Goal: Task Accomplishment & Management: Manage account settings

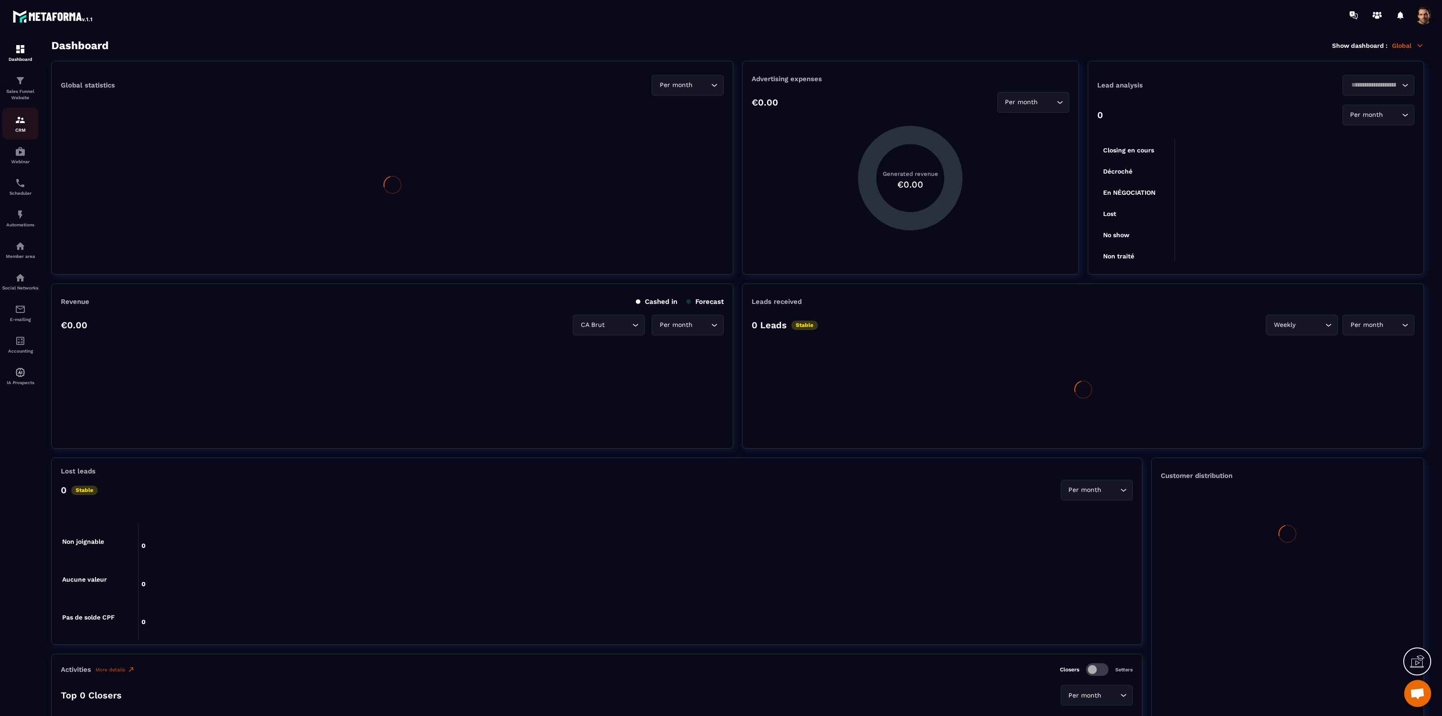
click at [17, 125] on div "CRM" at bounding box center [20, 123] width 36 height 18
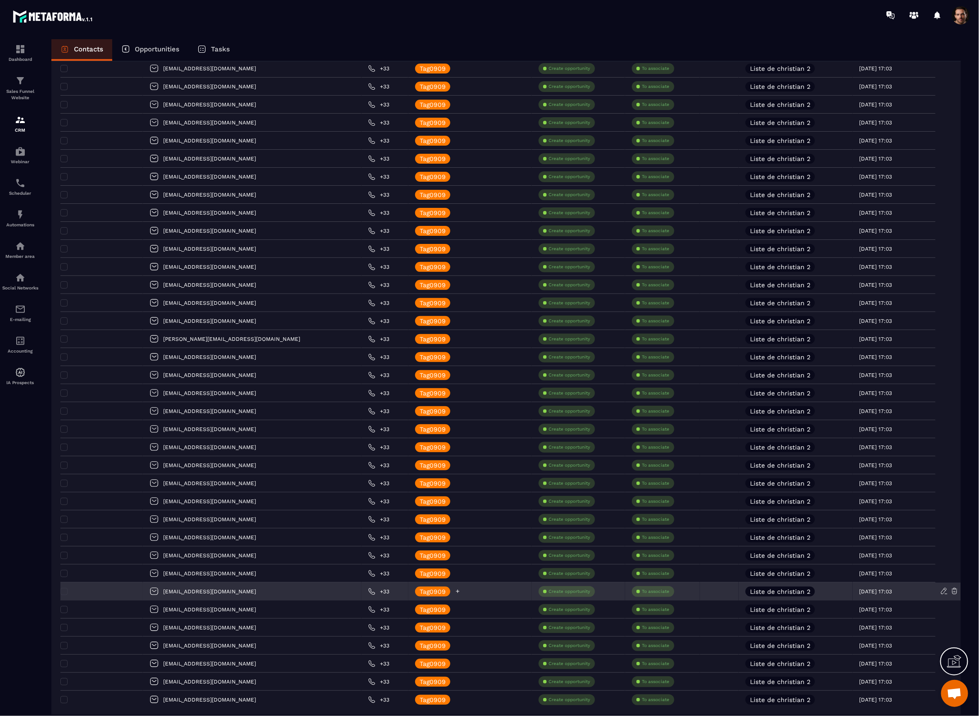
scroll to position [1293, 0]
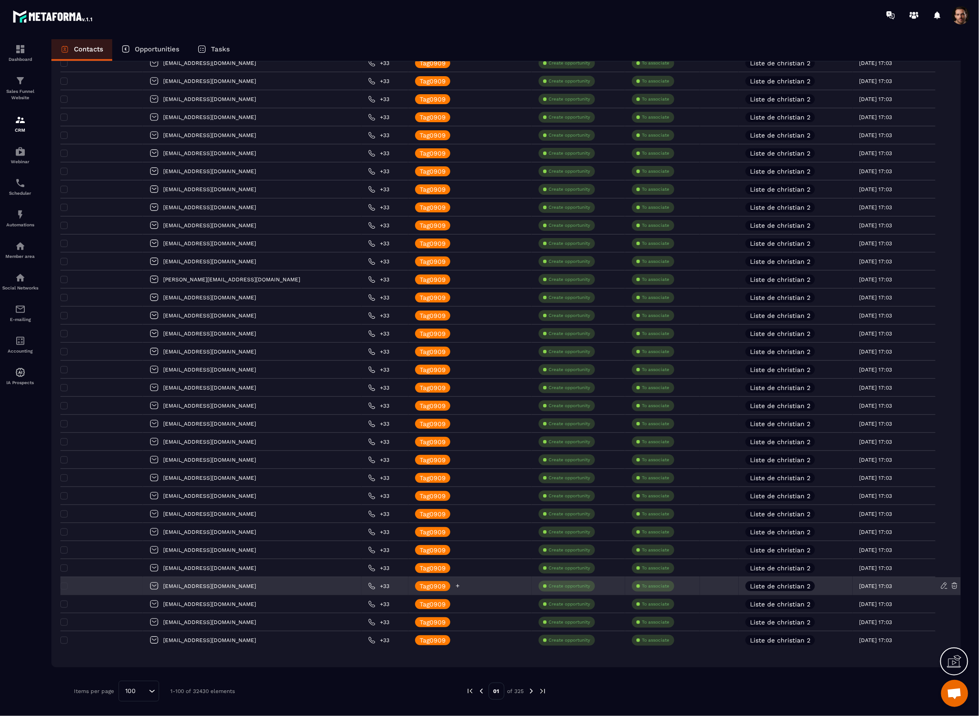
click at [455, 588] on icon at bounding box center [458, 586] width 6 height 6
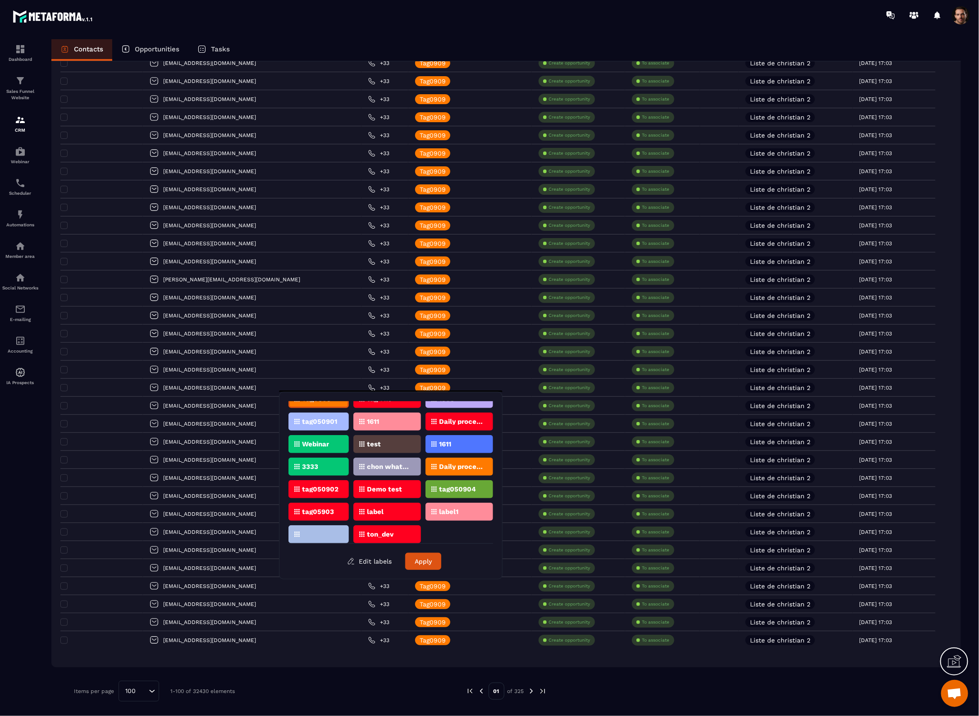
scroll to position [14, 0]
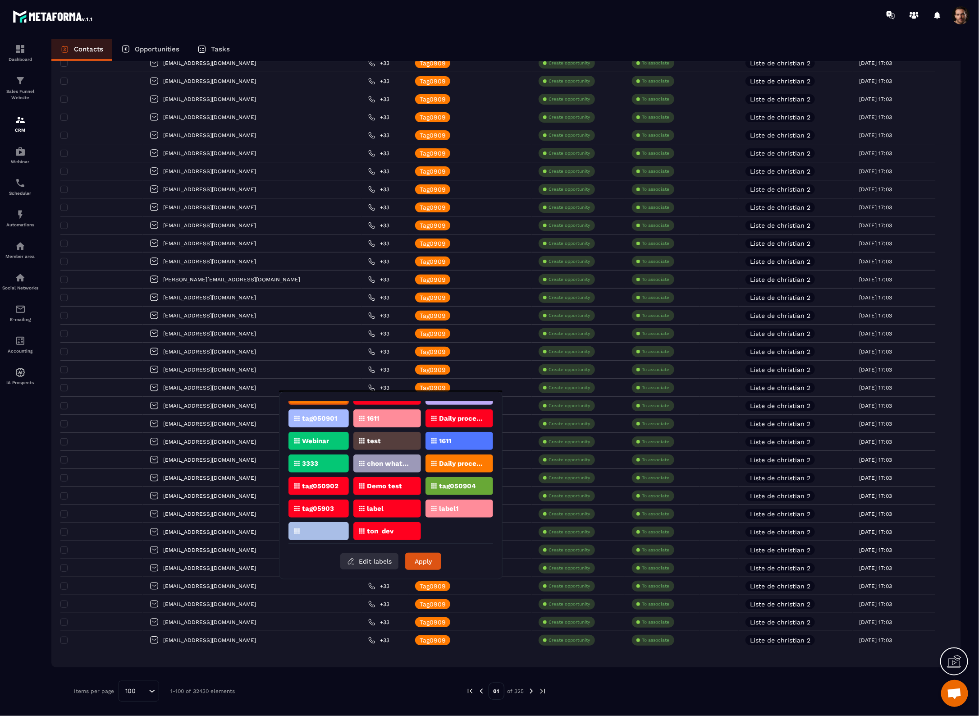
click at [377, 559] on button "Edit labels" at bounding box center [369, 561] width 58 height 16
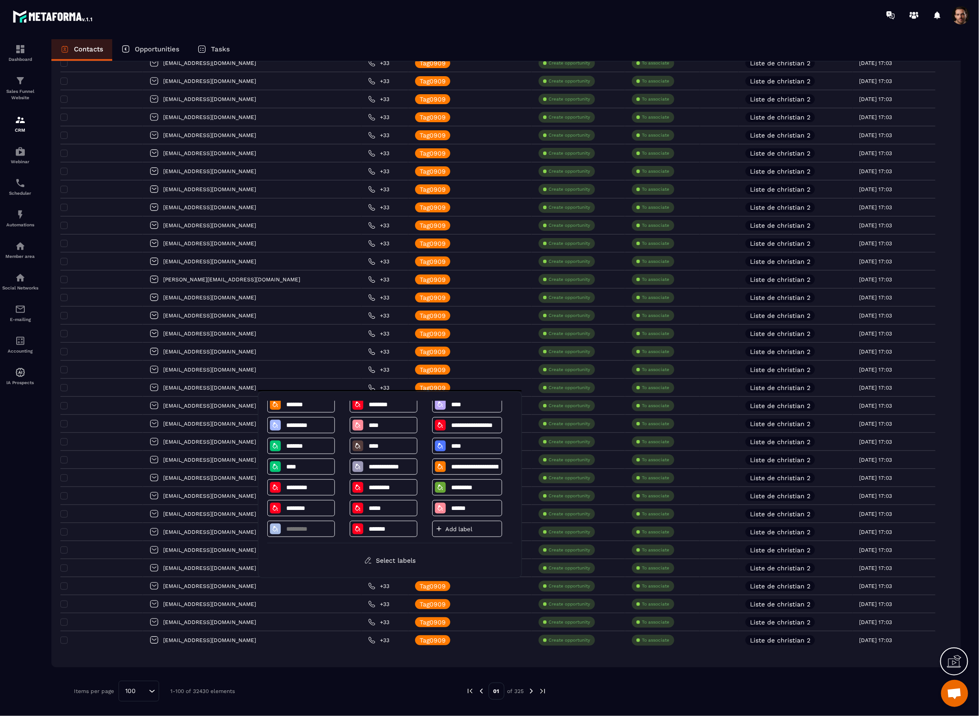
scroll to position [7, 0]
click at [451, 528] on p "Add label" at bounding box center [472, 528] width 54 height 7
click at [457, 530] on p "Add label" at bounding box center [472, 528] width 54 height 7
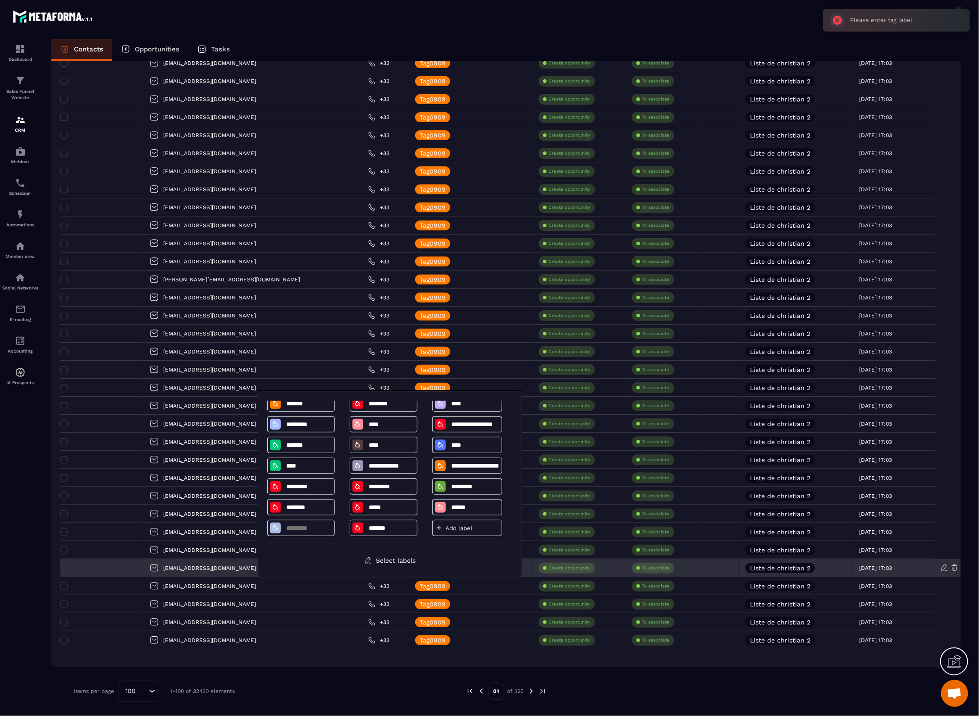
click at [549, 570] on p "Create opportunity" at bounding box center [569, 568] width 41 height 6
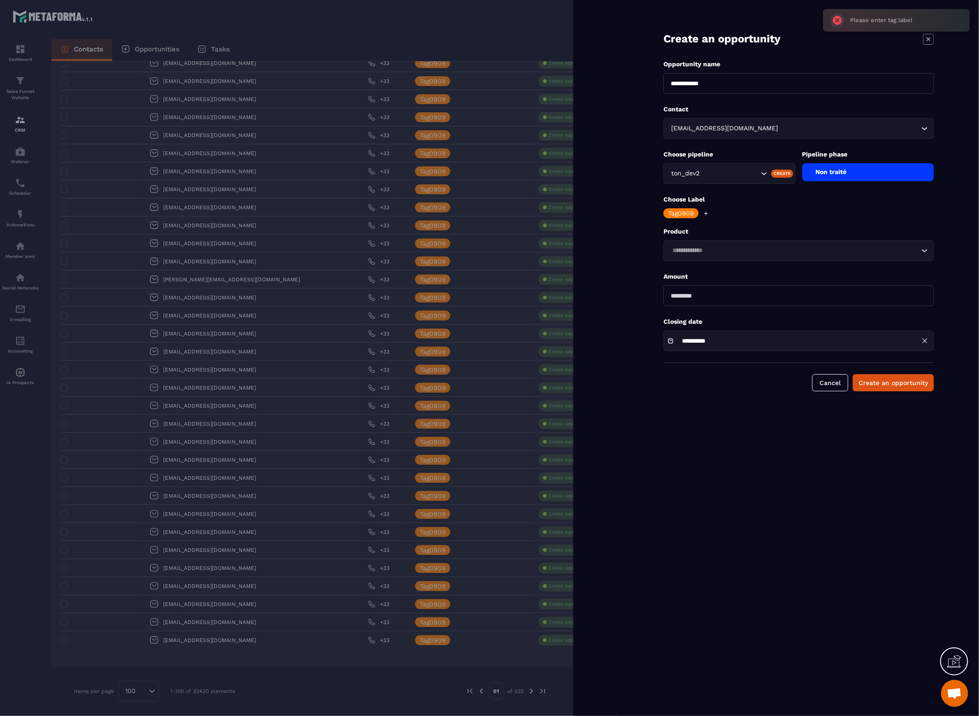
click at [480, 25] on div at bounding box center [489, 358] width 979 height 716
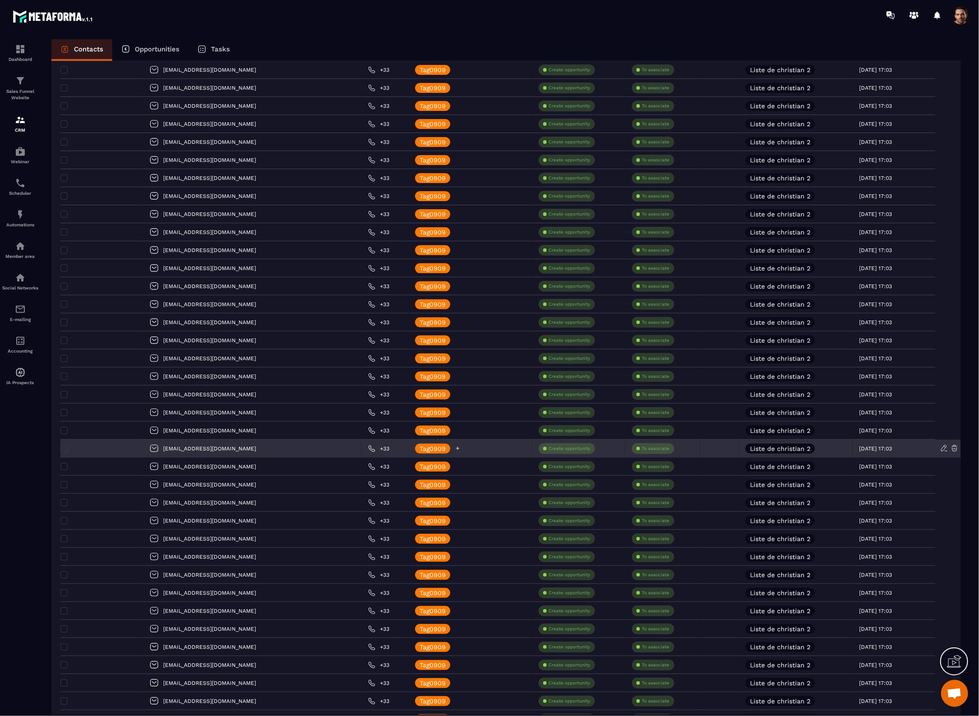
scroll to position [0, 0]
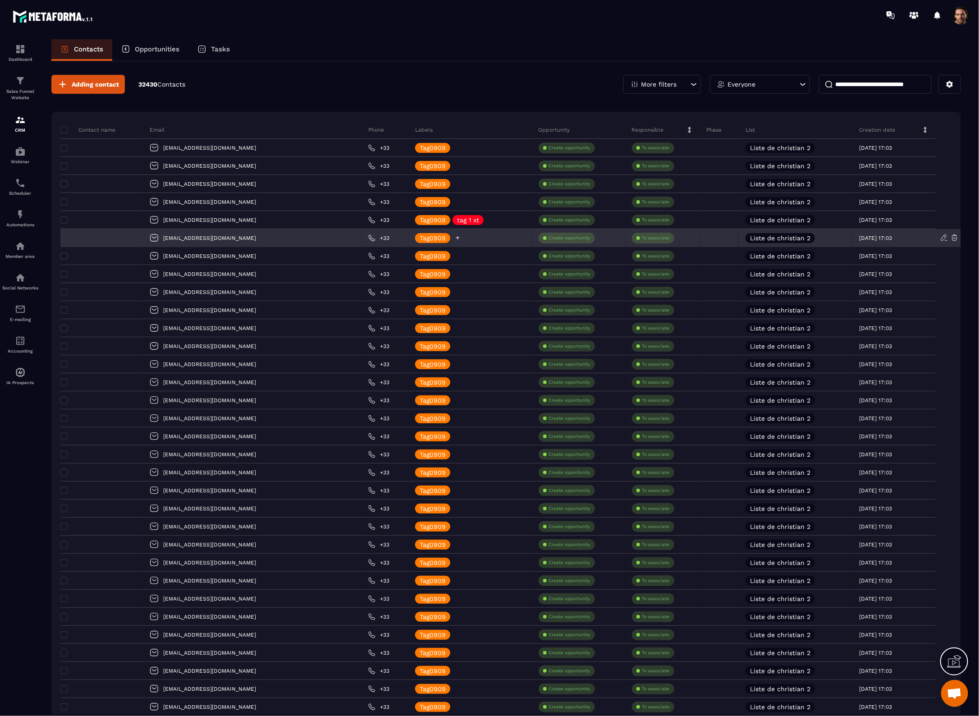
click at [455, 238] on icon at bounding box center [458, 238] width 6 height 6
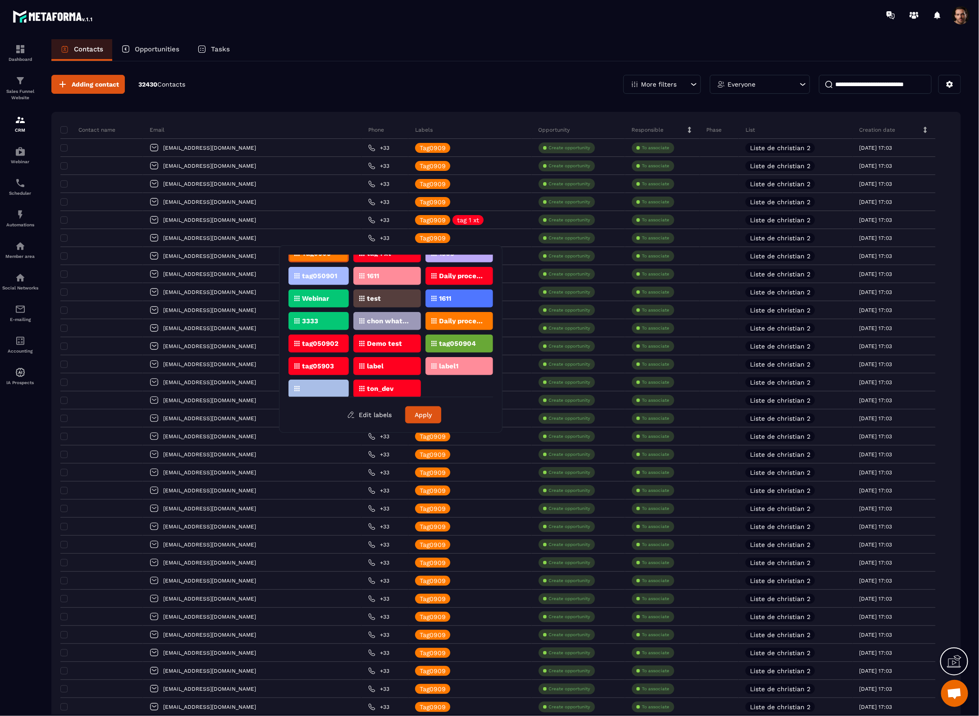
scroll to position [14, 0]
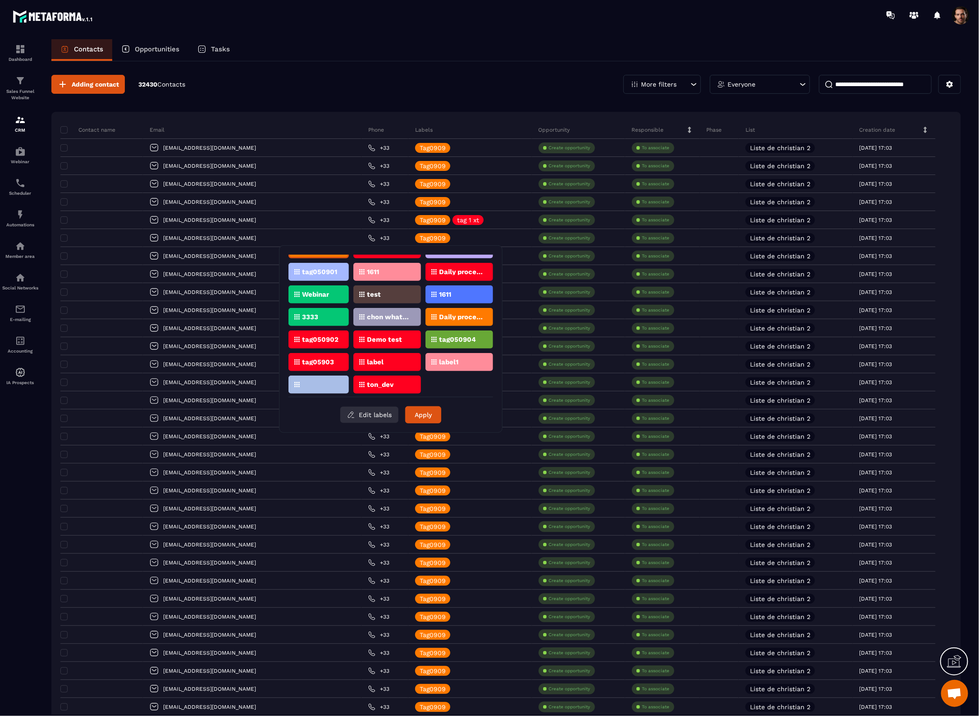
click at [354, 417] on icon "button" at bounding box center [353, 417] width 2 height 0
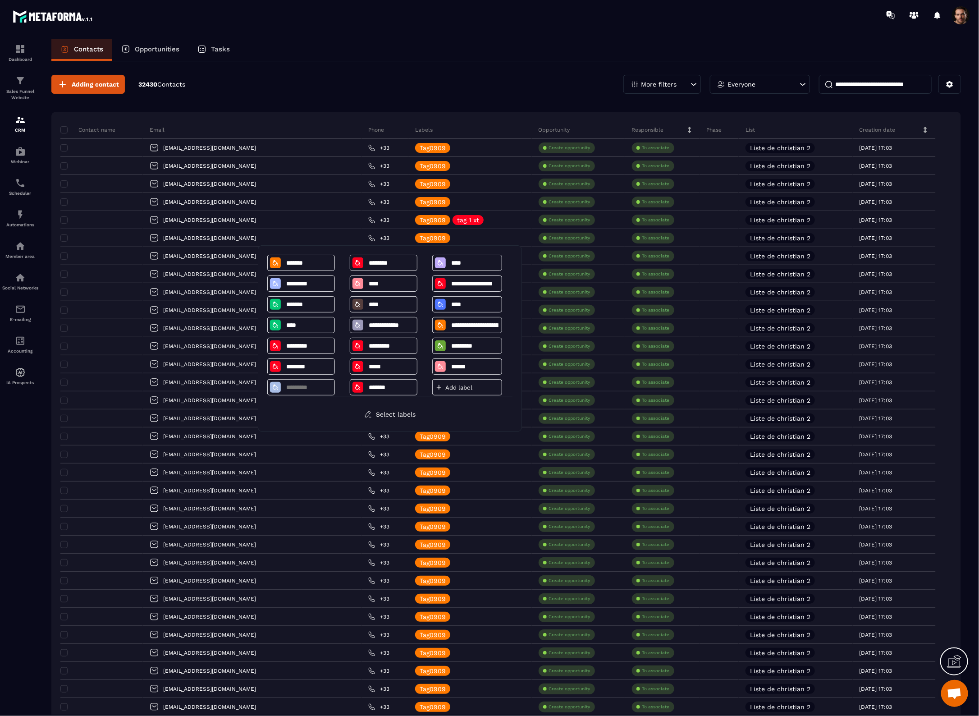
click at [463, 391] on p "Add label" at bounding box center [472, 387] width 54 height 7
click at [448, 89] on div "Adding contact 32430 Contacts More filters Everyone" at bounding box center [506, 84] width 910 height 19
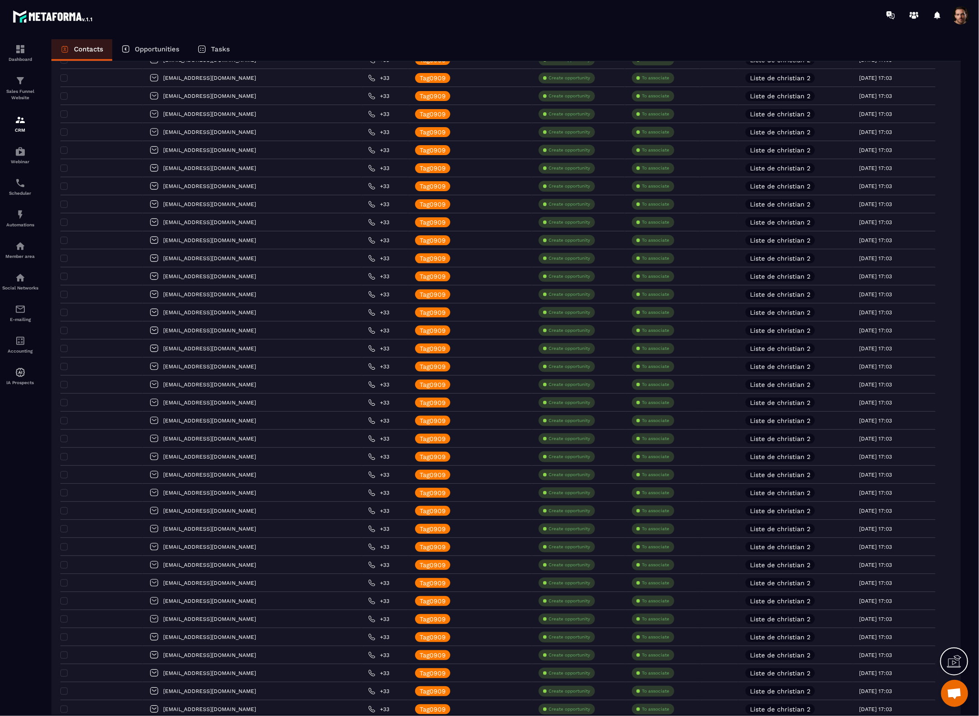
scroll to position [113, 0]
